Goal: Transaction & Acquisition: Book appointment/travel/reservation

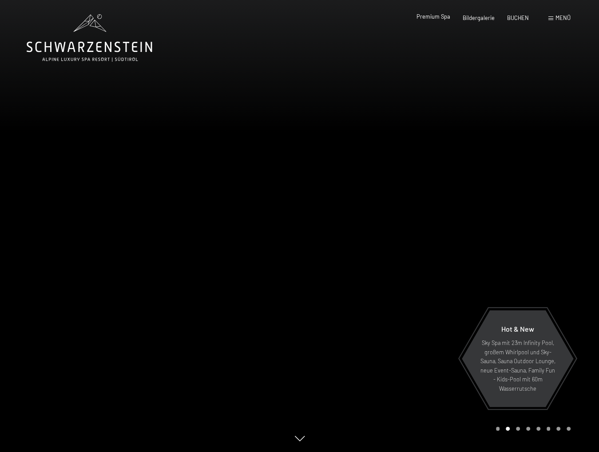
click at [444, 20] on span "Premium Spa" at bounding box center [433, 16] width 34 height 7
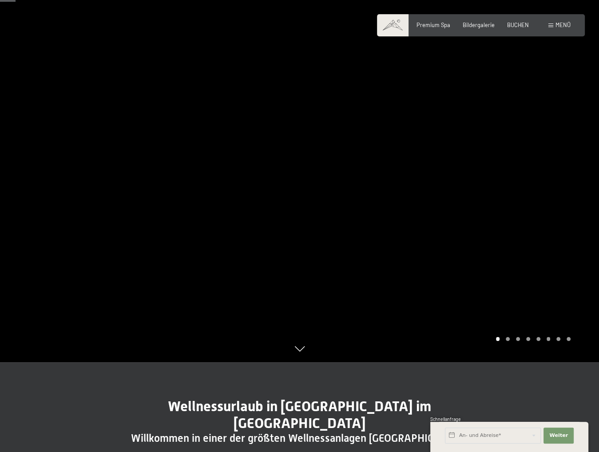
scroll to position [89, 0]
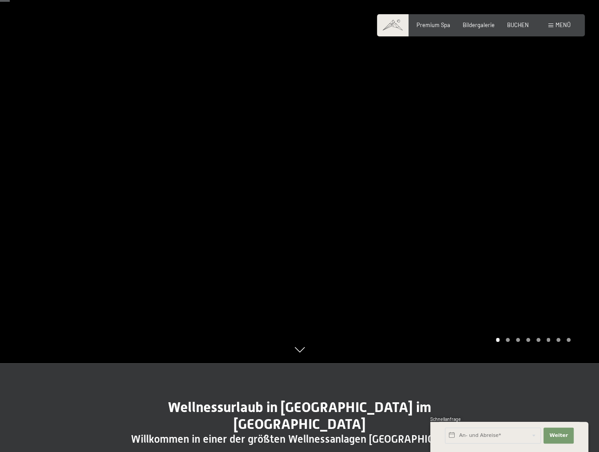
click at [497, 164] on div at bounding box center [450, 137] width 300 height 452
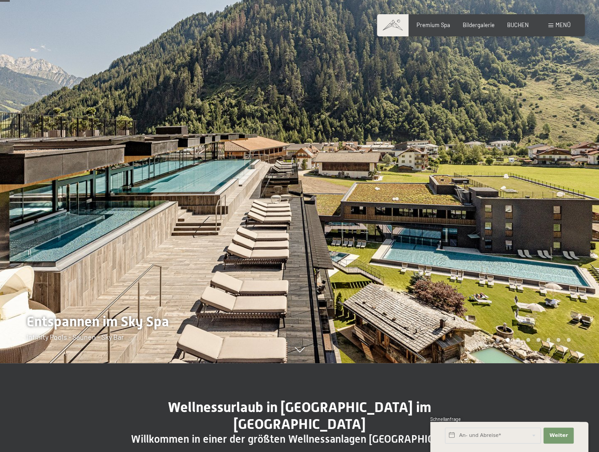
click at [497, 164] on div at bounding box center [450, 137] width 300 height 452
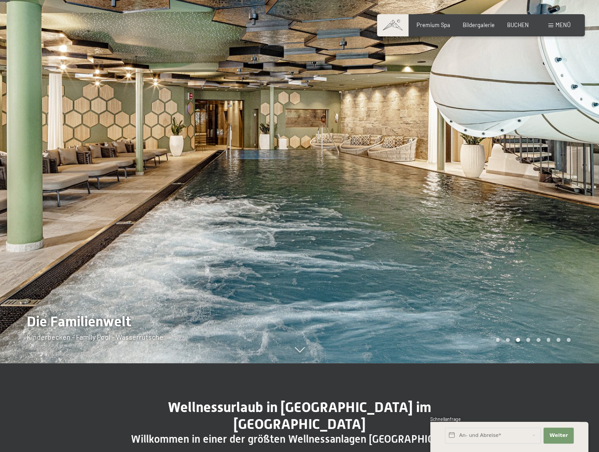
click at [497, 164] on div at bounding box center [450, 137] width 300 height 452
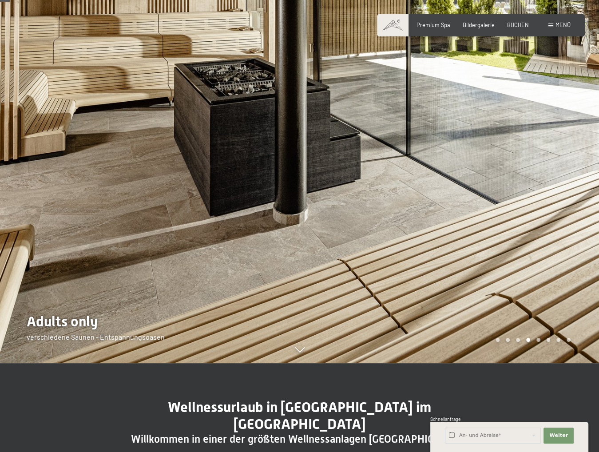
click at [497, 164] on div at bounding box center [450, 137] width 300 height 452
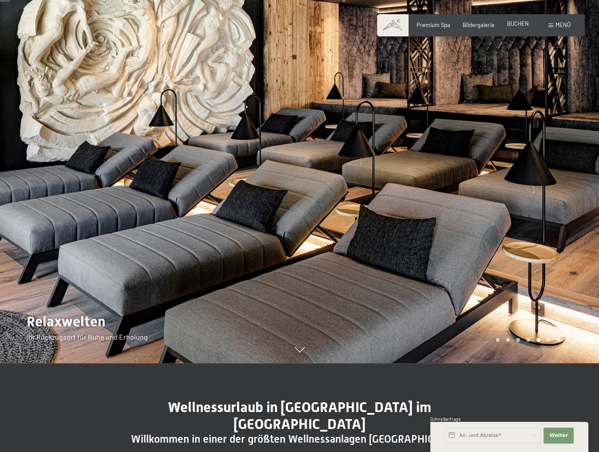
click at [519, 28] on div "BUCHEN" at bounding box center [518, 24] width 22 height 8
click at [509, 23] on span "BUCHEN" at bounding box center [518, 23] width 22 height 7
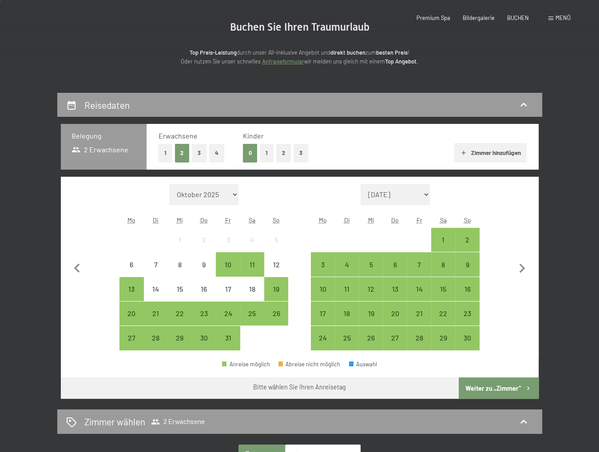
scroll to position [89, 0]
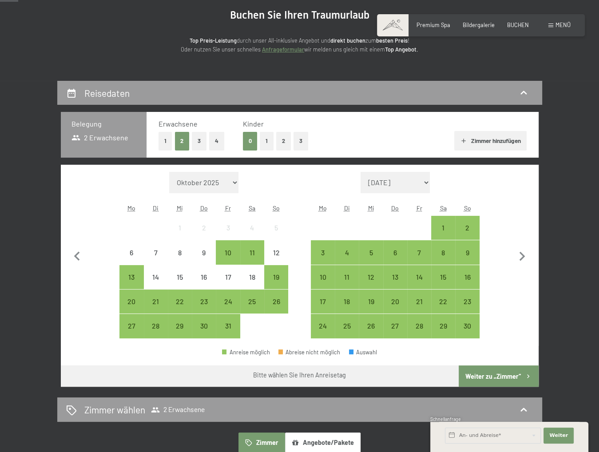
click at [229, 250] on span "Einwilligung Marketing*" at bounding box center [249, 251] width 73 height 9
click at [209, 250] on input "Einwilligung Marketing*" at bounding box center [204, 251] width 9 height 9
click at [250, 249] on span "Einwilligung Marketing*" at bounding box center [249, 251] width 73 height 9
click at [209, 249] on input "Einwilligung Marketing*" at bounding box center [204, 251] width 9 height 9
checkbox input "false"
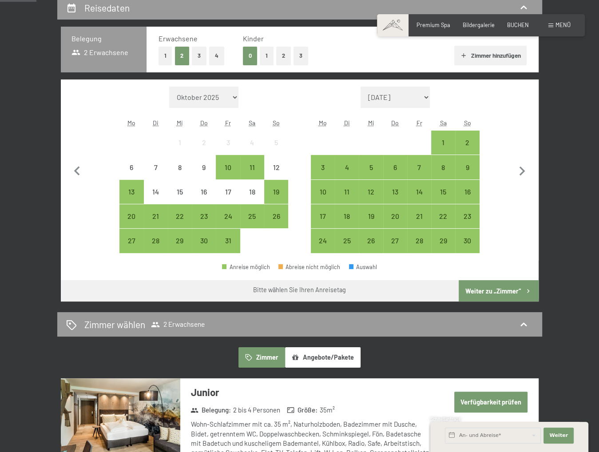
scroll to position [178, 0]
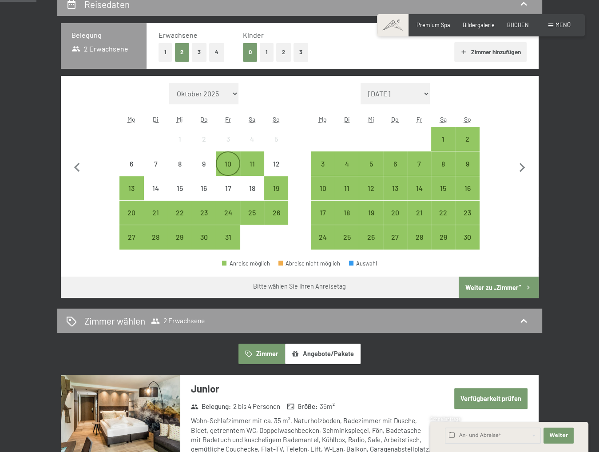
click at [226, 158] on div "10" at bounding box center [228, 163] width 22 height 22
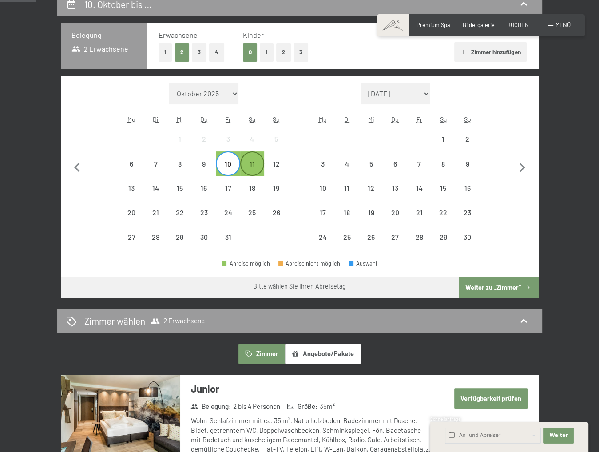
click at [250, 163] on div "11" at bounding box center [252, 171] width 22 height 22
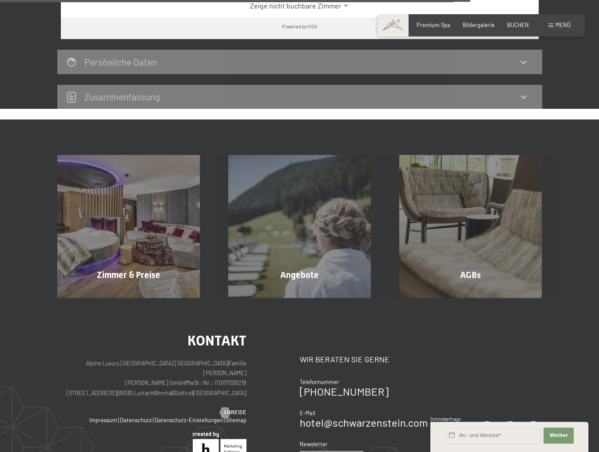
scroll to position [799, 0]
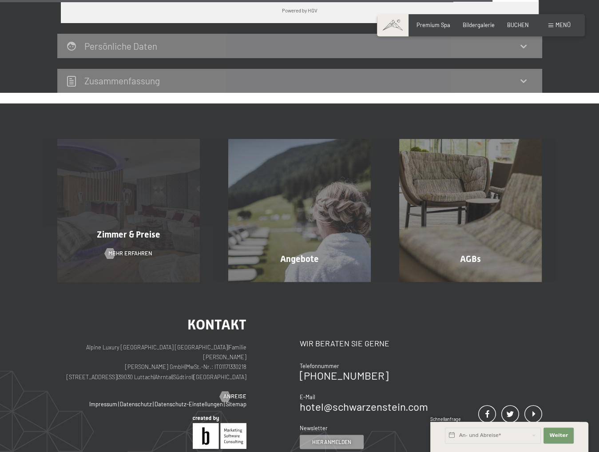
click at [146, 187] on div "Zimmer & Preise Mehr erfahren" at bounding box center [128, 210] width 171 height 142
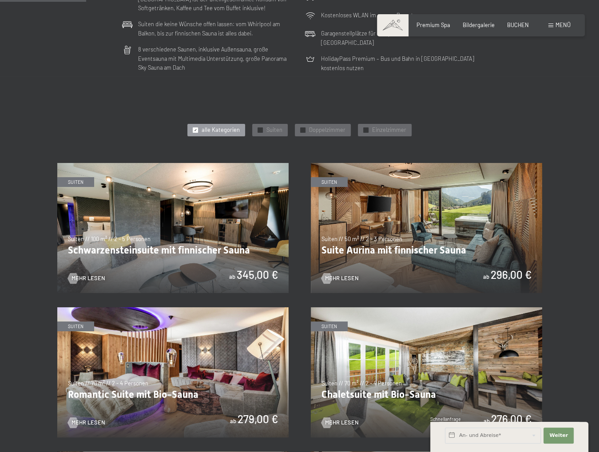
scroll to position [311, 0]
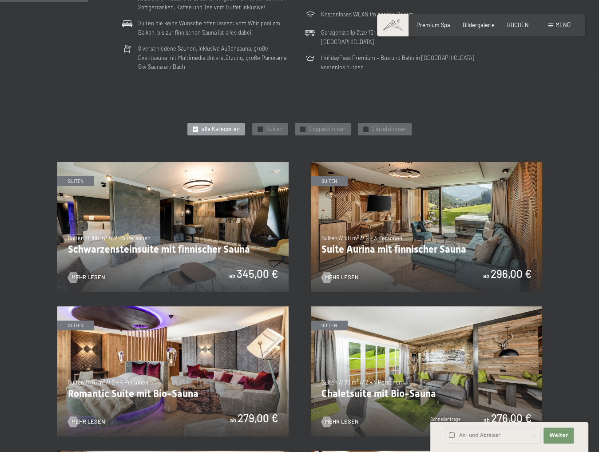
click at [169, 186] on img at bounding box center [172, 227] width 231 height 130
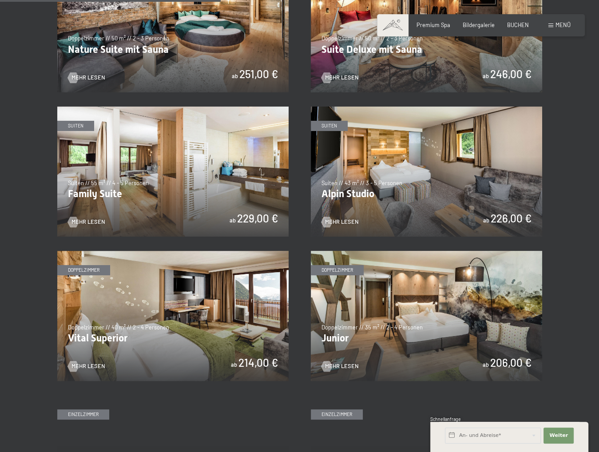
scroll to position [621, 0]
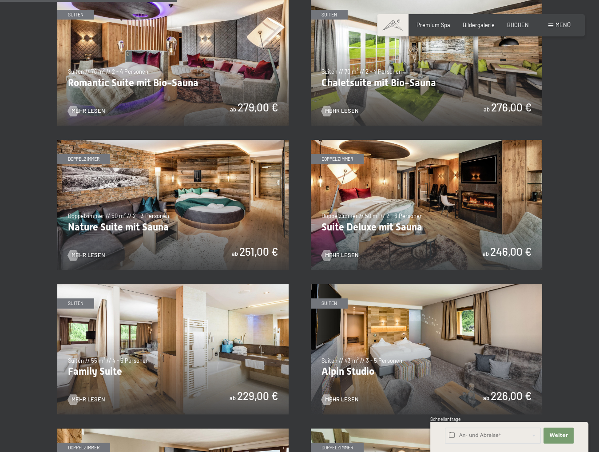
click at [345, 178] on img at bounding box center [426, 205] width 231 height 130
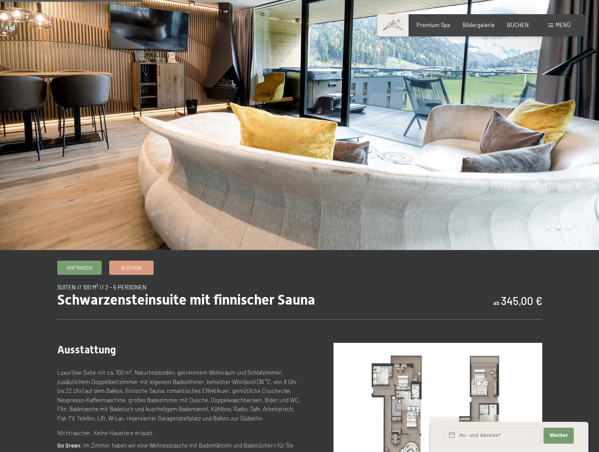
scroll to position [89, 0]
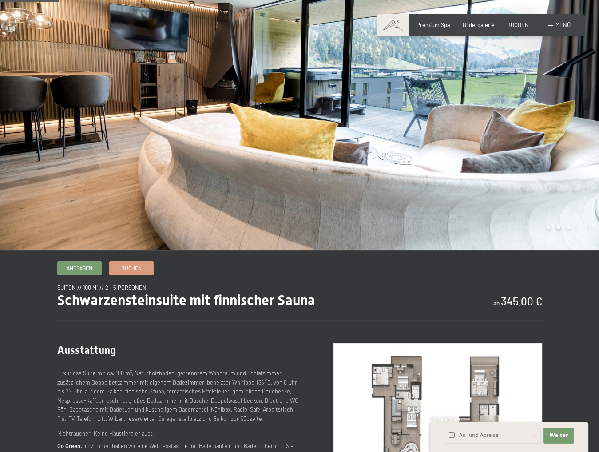
click at [544, 129] on div at bounding box center [450, 80] width 300 height 339
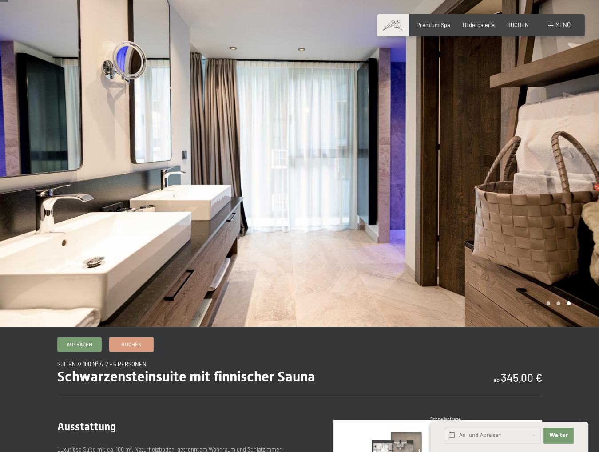
scroll to position [0, 0]
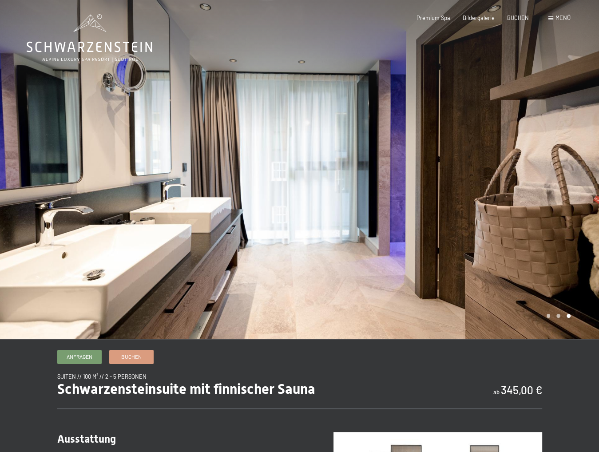
click at [533, 175] on div at bounding box center [450, 169] width 300 height 339
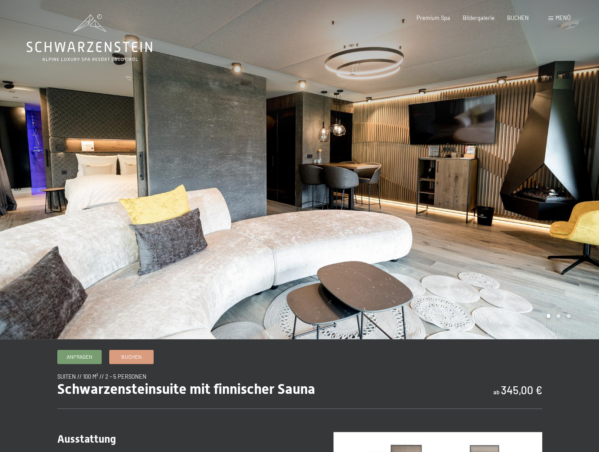
click at [533, 175] on div at bounding box center [450, 169] width 300 height 339
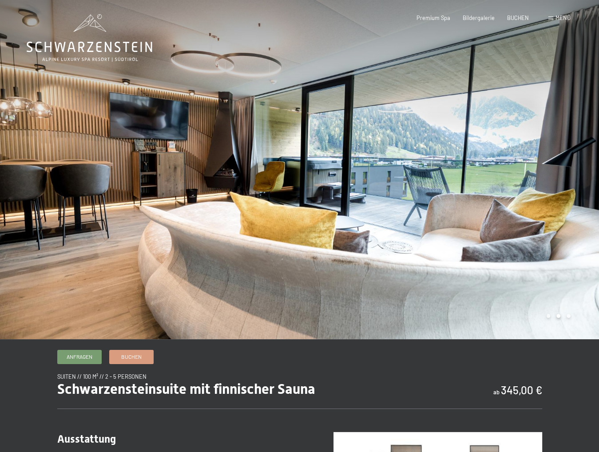
click at [533, 175] on div at bounding box center [450, 169] width 300 height 339
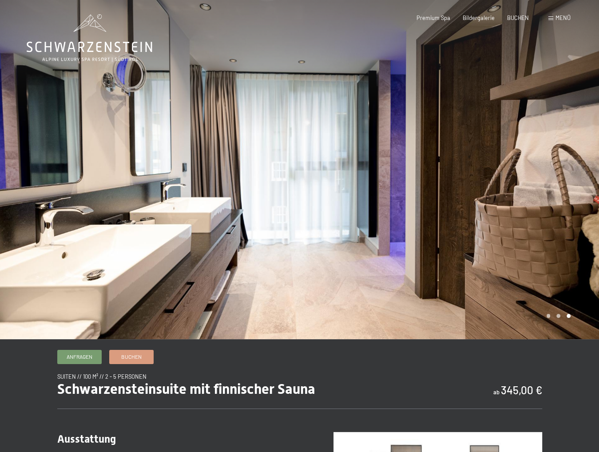
click at [533, 175] on div at bounding box center [450, 169] width 300 height 339
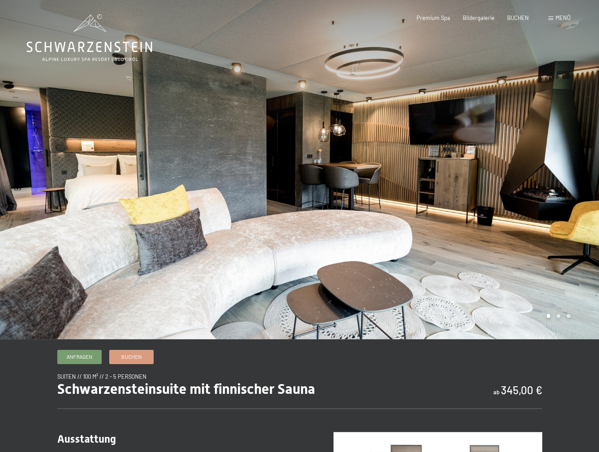
click at [533, 175] on div at bounding box center [450, 169] width 300 height 339
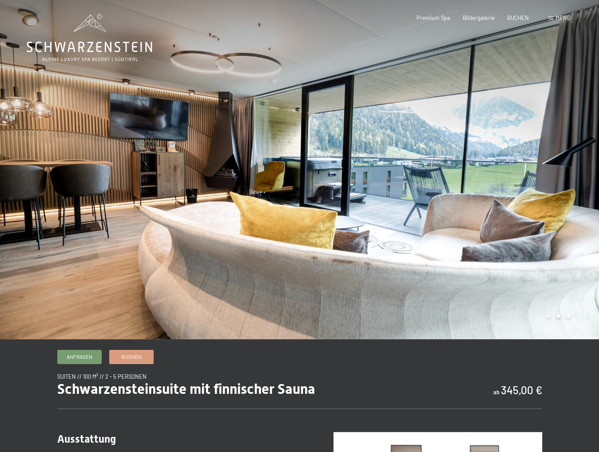
click at [533, 175] on div at bounding box center [450, 169] width 300 height 339
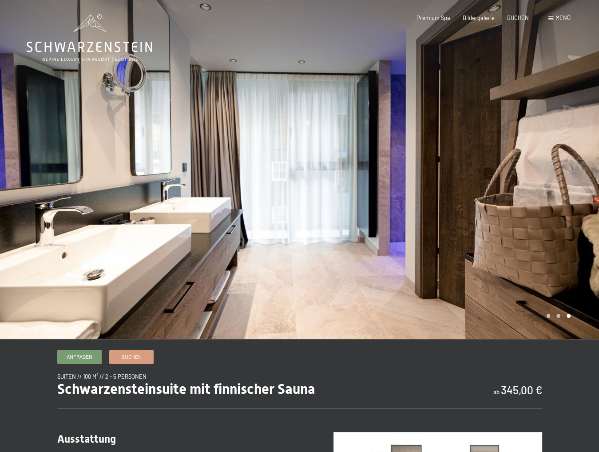
click at [533, 175] on div at bounding box center [450, 169] width 300 height 339
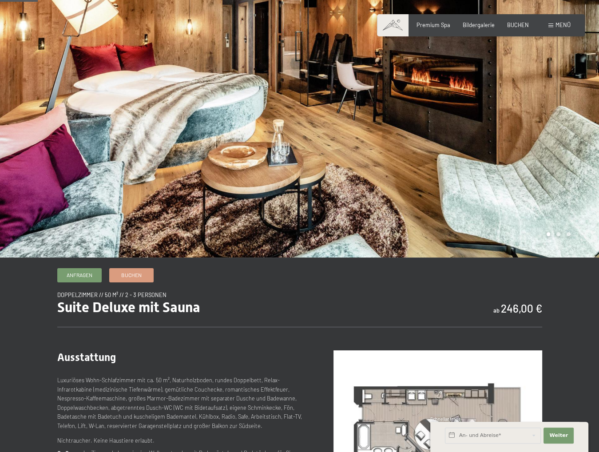
scroll to position [89, 0]
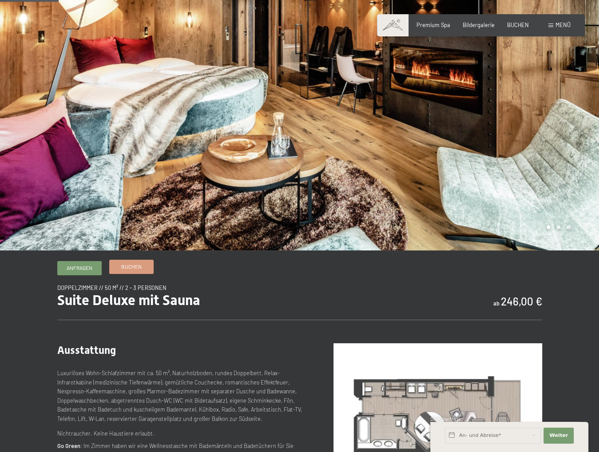
click at [142, 272] on link "Buchen" at bounding box center [131, 266] width 43 height 13
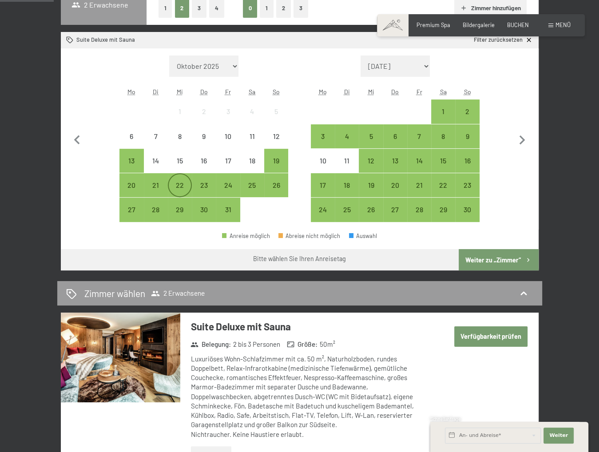
scroll to position [222, 0]
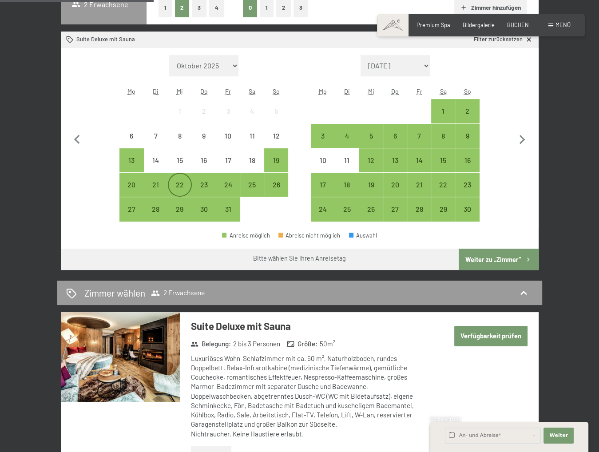
click at [182, 181] on div "22" at bounding box center [180, 192] width 22 height 22
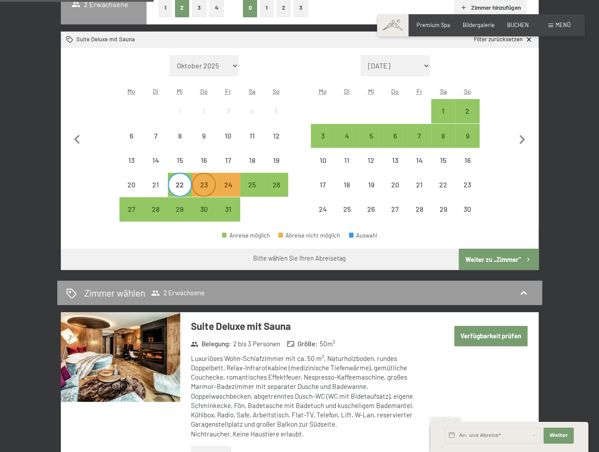
click at [196, 180] on div "23" at bounding box center [204, 185] width 22 height 22
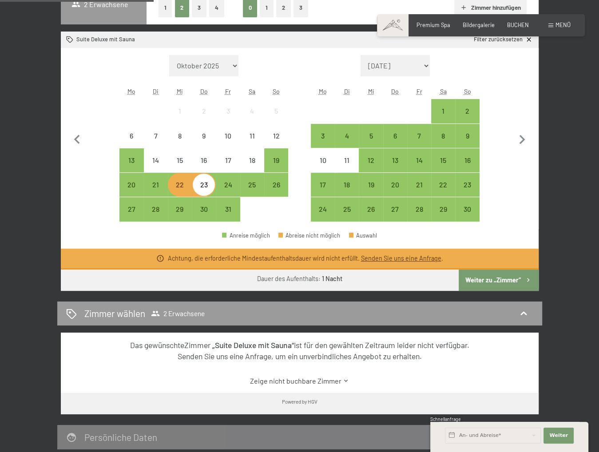
click at [186, 185] on div "22" at bounding box center [180, 192] width 22 height 22
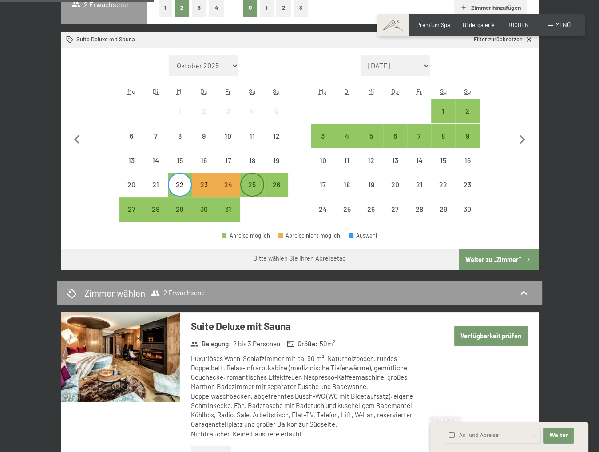
click at [253, 189] on div "25" at bounding box center [252, 192] width 22 height 22
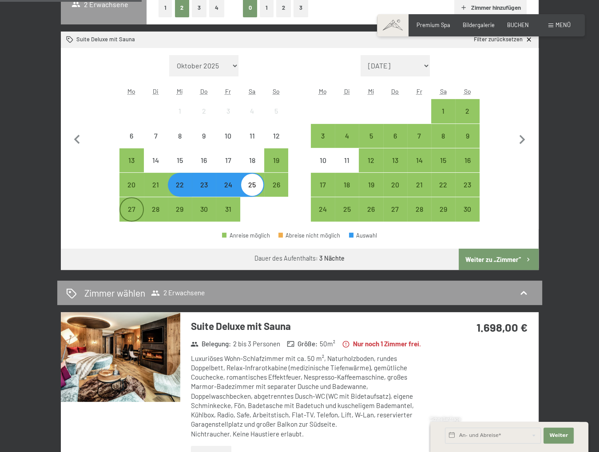
click at [139, 202] on div "27" at bounding box center [131, 209] width 22 height 22
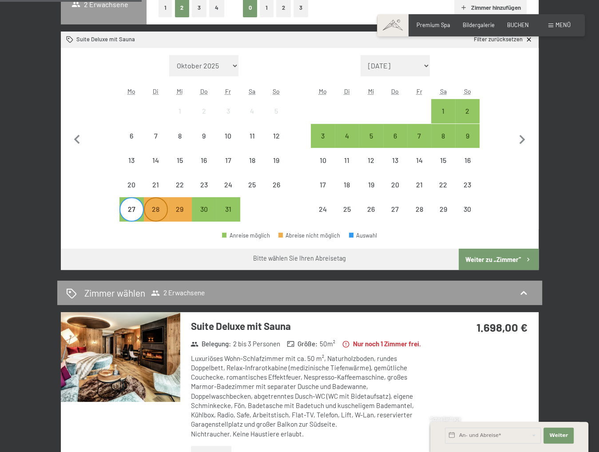
click at [153, 206] on div "28" at bounding box center [156, 217] width 22 height 22
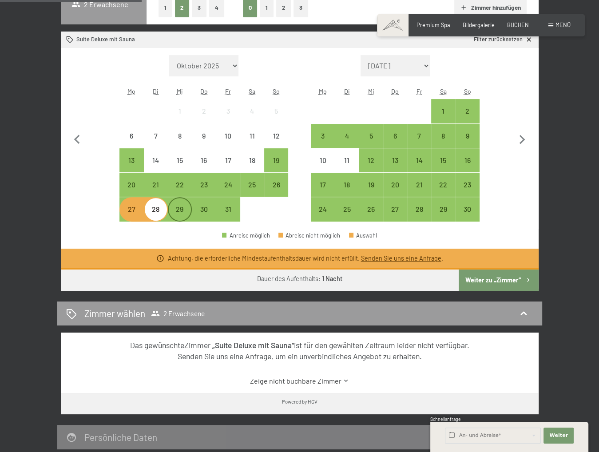
click at [171, 208] on div "29" at bounding box center [180, 217] width 22 height 22
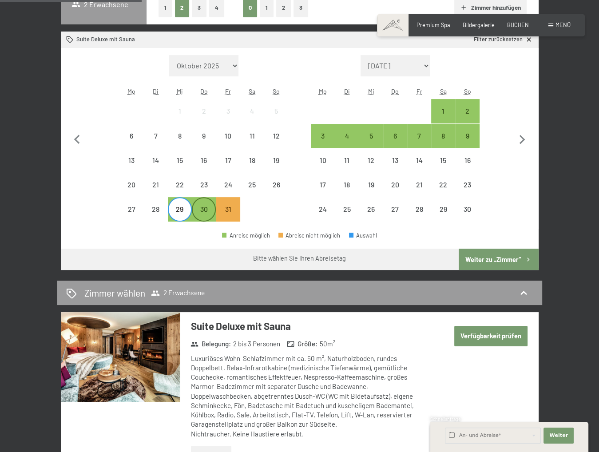
click at [199, 209] on div "30" at bounding box center [204, 217] width 22 height 22
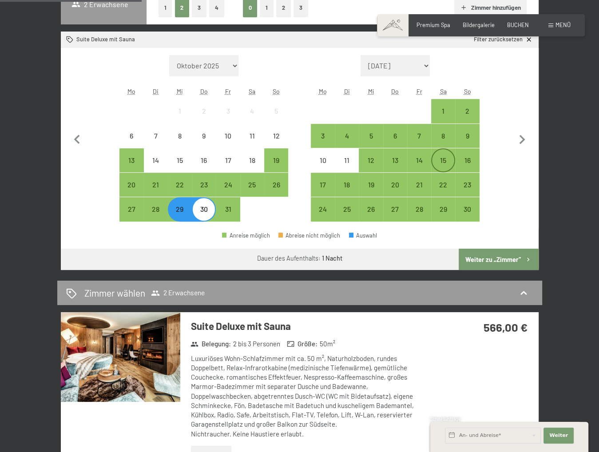
click at [441, 158] on div "15" at bounding box center [443, 168] width 22 height 22
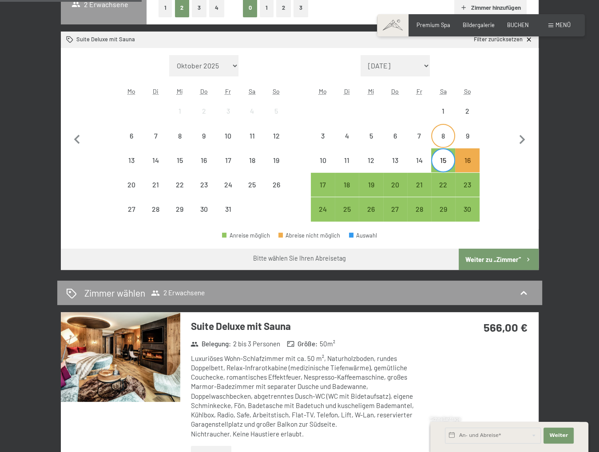
click at [445, 143] on div "8" at bounding box center [443, 143] width 22 height 22
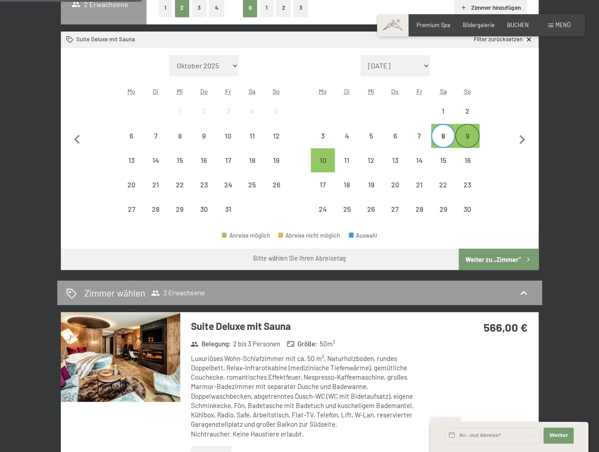
click at [460, 134] on div "9" at bounding box center [467, 143] width 22 height 22
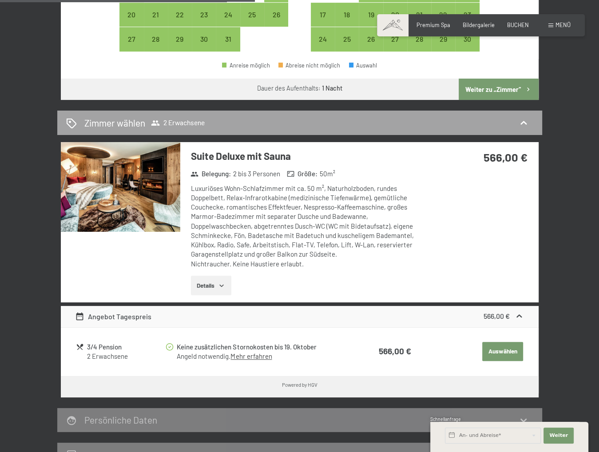
scroll to position [399, 0]
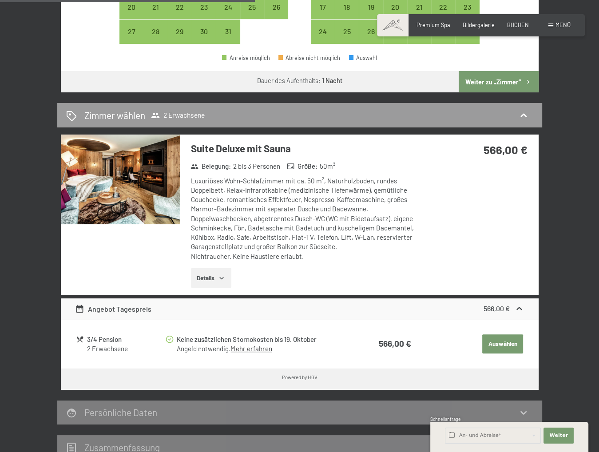
click at [122, 183] on img at bounding box center [120, 179] width 119 height 90
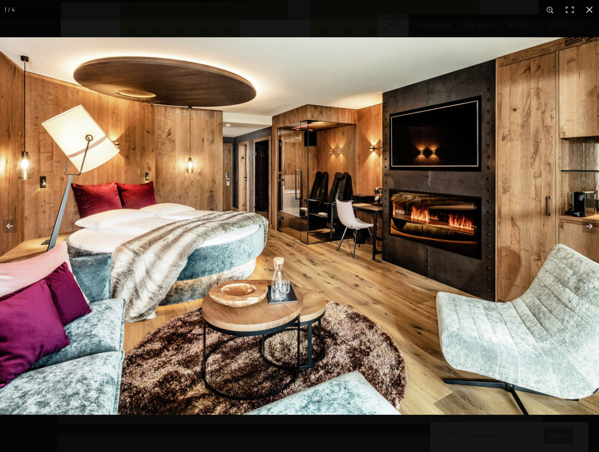
click at [563, 233] on img at bounding box center [299, 225] width 599 height 377
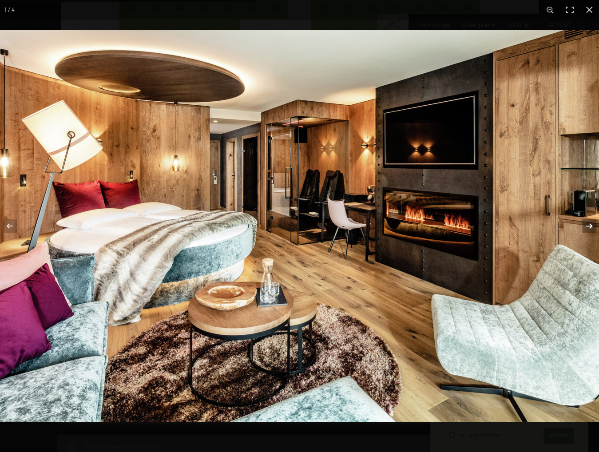
click at [587, 222] on button "button" at bounding box center [583, 226] width 31 height 44
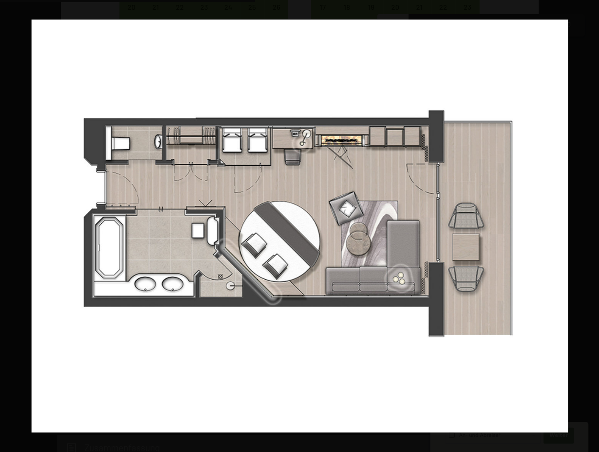
click at [587, 222] on button "button" at bounding box center [583, 226] width 31 height 44
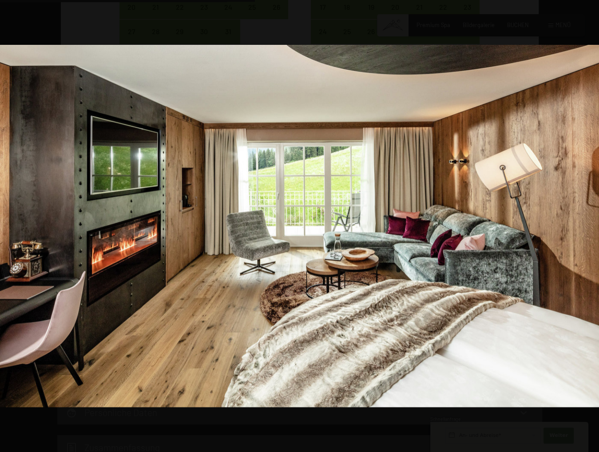
click at [587, 222] on button "button" at bounding box center [583, 226] width 31 height 44
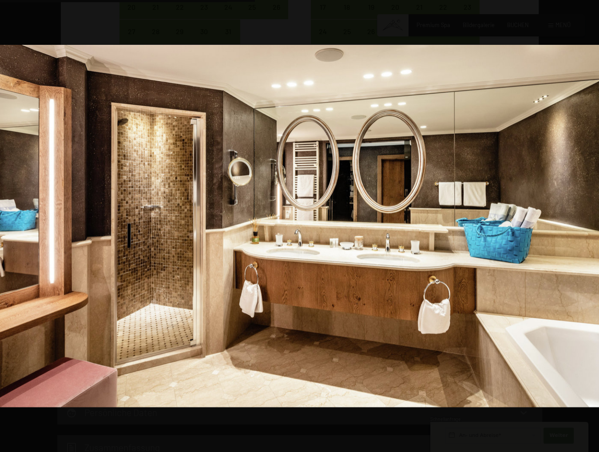
click at [587, 222] on button "button" at bounding box center [583, 226] width 31 height 44
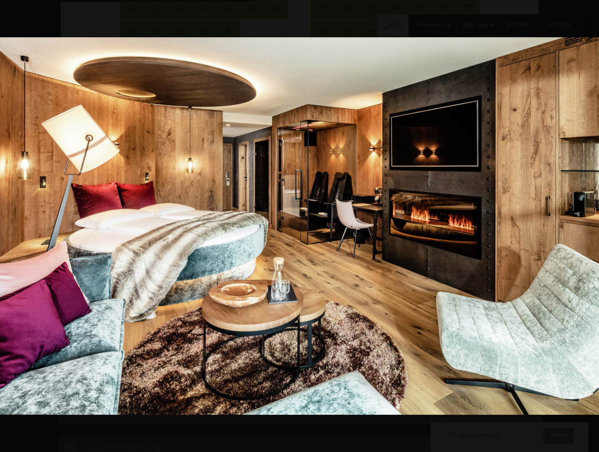
click at [587, 222] on button "button" at bounding box center [583, 226] width 31 height 44
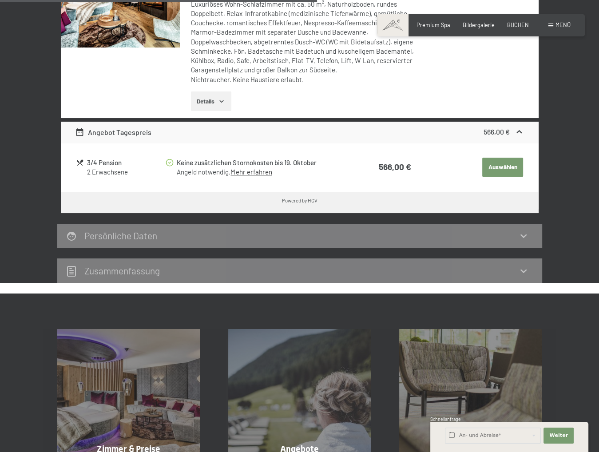
scroll to position [577, 0]
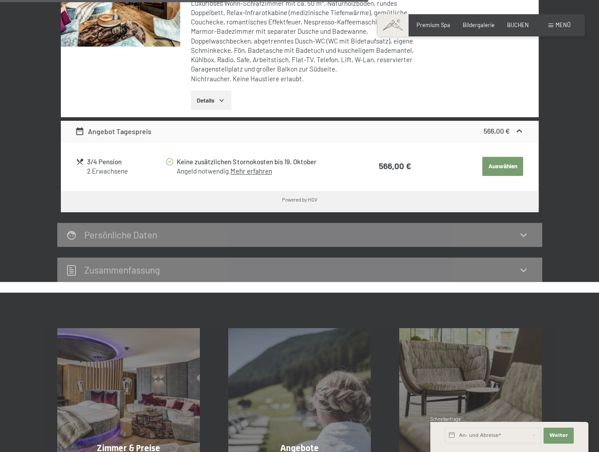
click at [417, 228] on div "Persönliche Daten" at bounding box center [299, 234] width 467 height 13
click at [423, 237] on div "Persönliche Daten" at bounding box center [299, 234] width 467 height 13
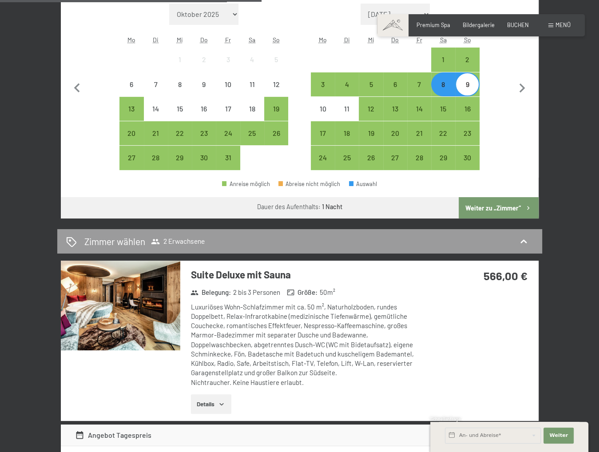
scroll to position [222, 0]
